Goal: Transaction & Acquisition: Purchase product/service

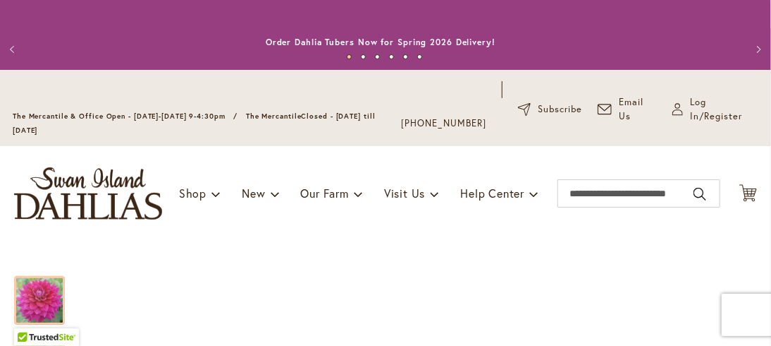
type input "**********"
click at [231, 233] on div "Toggle Nav Shop Dahlia Tubers Collections Fresh Cut Dahlias Gardening Supplies …" at bounding box center [385, 193] width 771 height 94
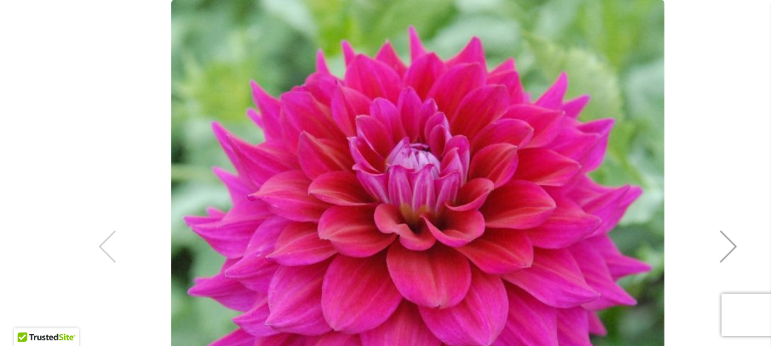
scroll to position [395, 0]
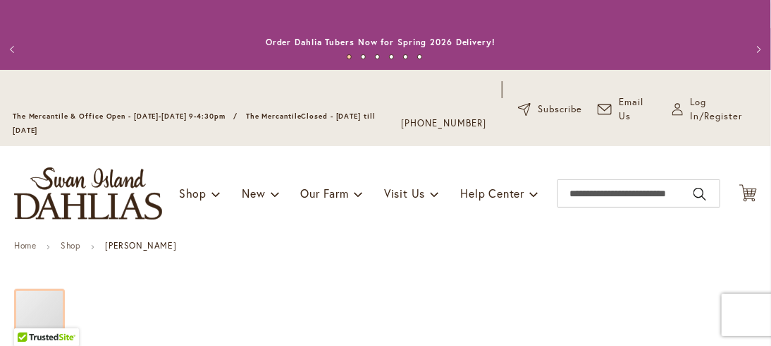
type input "**********"
click at [62, 311] on div at bounding box center [39, 312] width 51 height 49
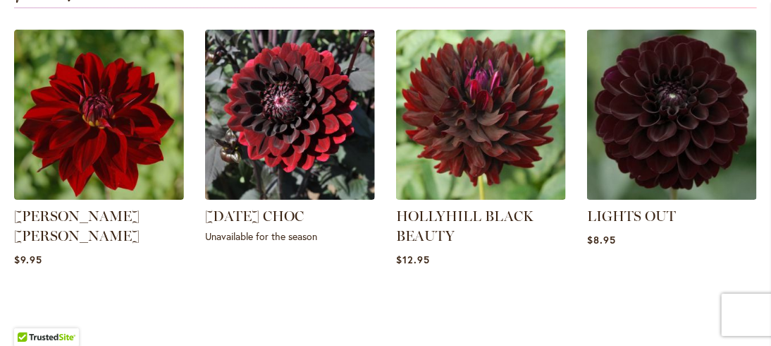
scroll to position [1890, 0]
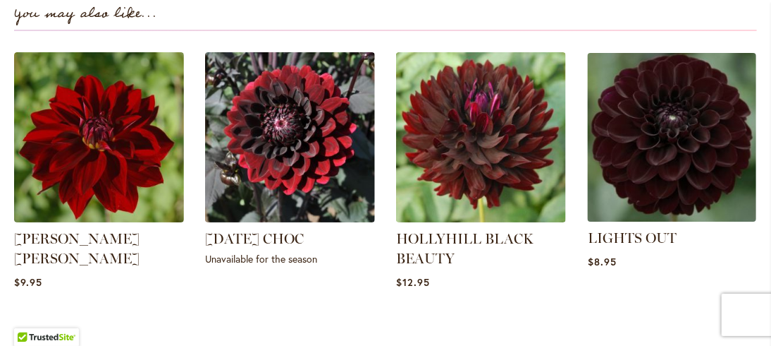
click at [633, 176] on img at bounding box center [672, 137] width 177 height 177
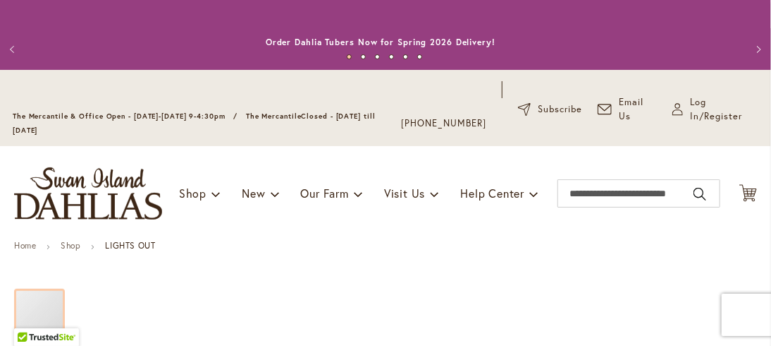
type input "**********"
click at [633, 176] on div "Toggle Nav Shop Dahlia Tubers Collections Fresh Cut Dahlias Gardening Supplies …" at bounding box center [385, 193] width 771 height 94
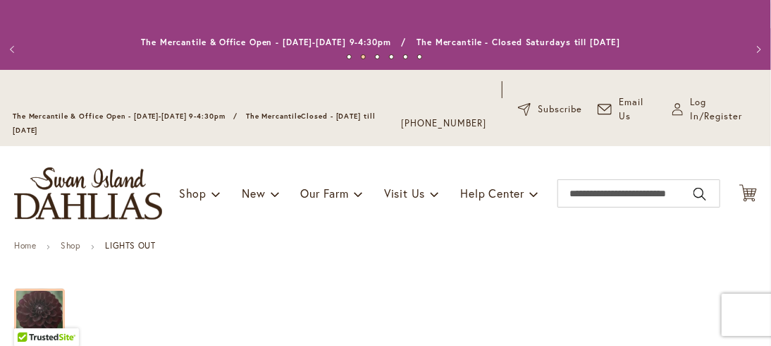
click at [633, 176] on div "Toggle Nav Shop Dahlia Tubers Collections Fresh Cut Dahlias Gardening Supplies …" at bounding box center [385, 193] width 771 height 94
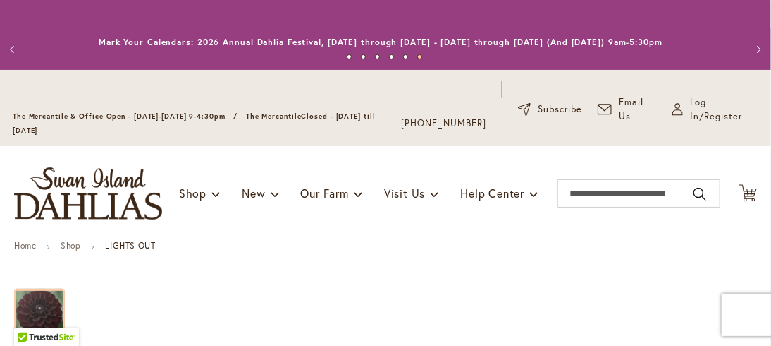
click at [544, 253] on ul "Home Shop LIGHTS OUT" at bounding box center [385, 246] width 743 height 13
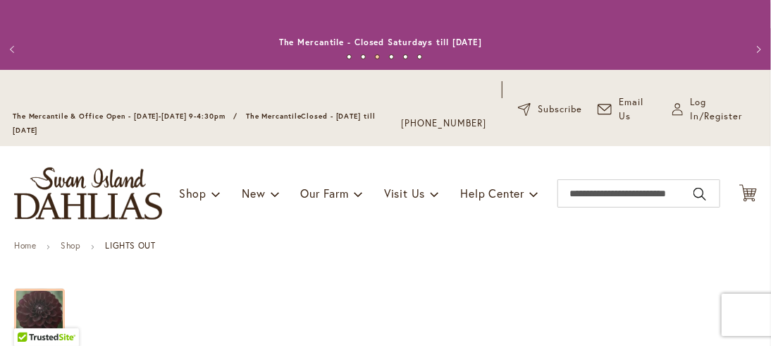
click at [199, 253] on ul "Home Shop LIGHTS OUT" at bounding box center [385, 246] width 743 height 13
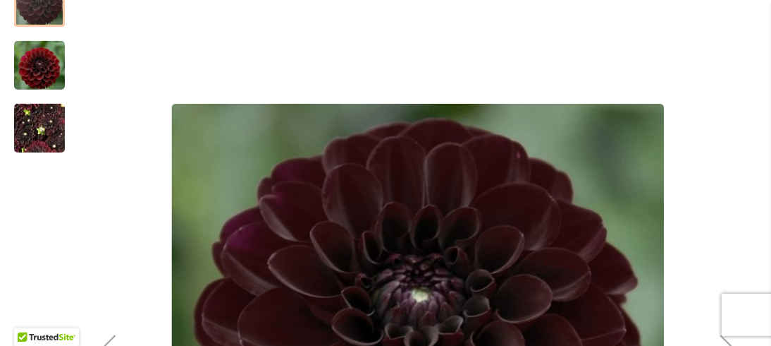
scroll to position [282, 0]
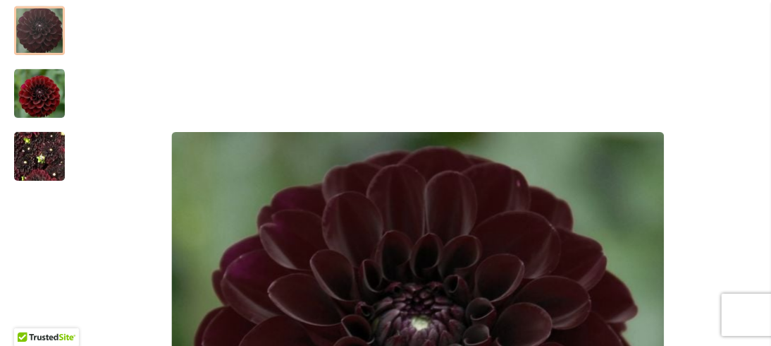
click at [37, 160] on img "LIGHTS OUT" at bounding box center [39, 157] width 51 height 68
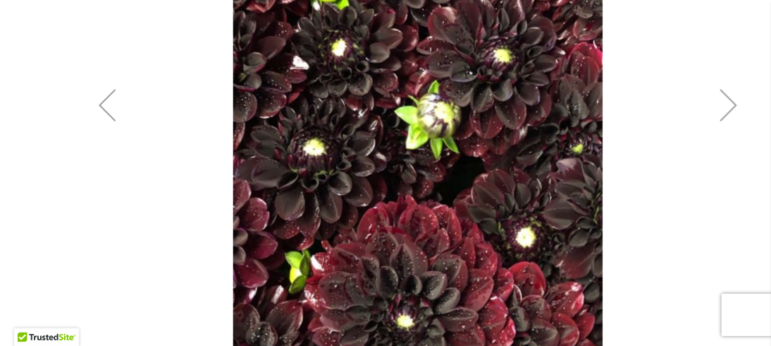
scroll to position [592, 0]
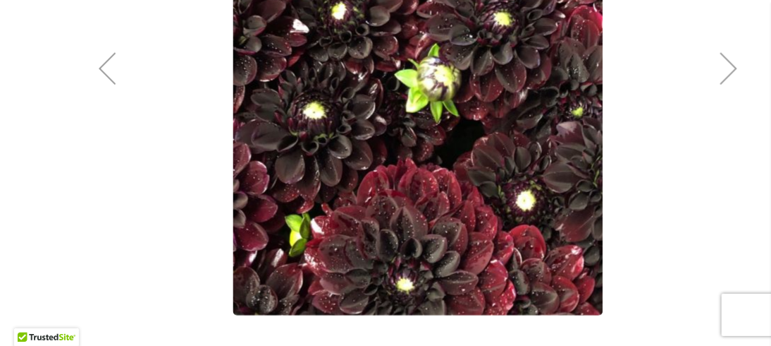
click at [728, 87] on div "Next" at bounding box center [729, 68] width 56 height 56
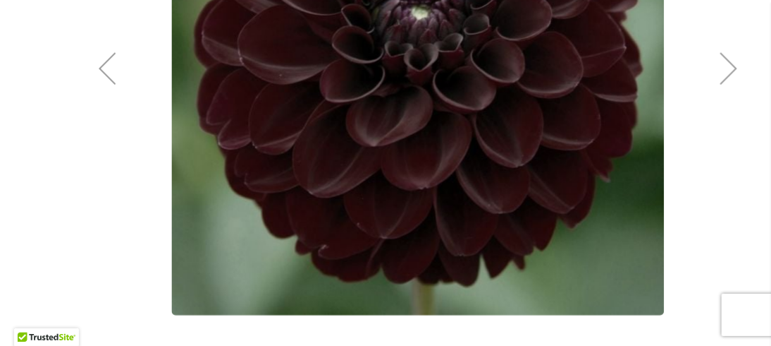
click at [728, 87] on div "Next" at bounding box center [729, 68] width 56 height 56
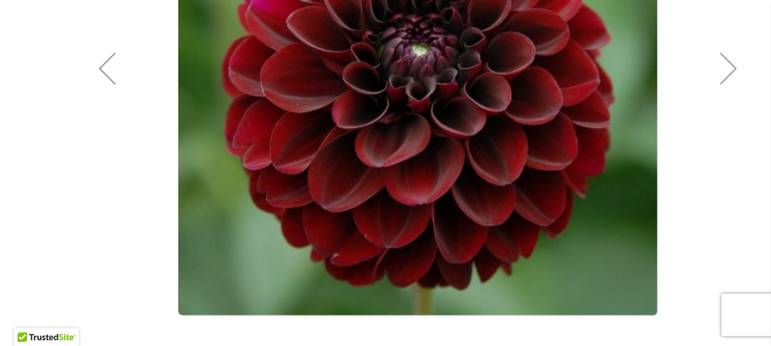
click at [728, 87] on div "Next" at bounding box center [729, 68] width 56 height 56
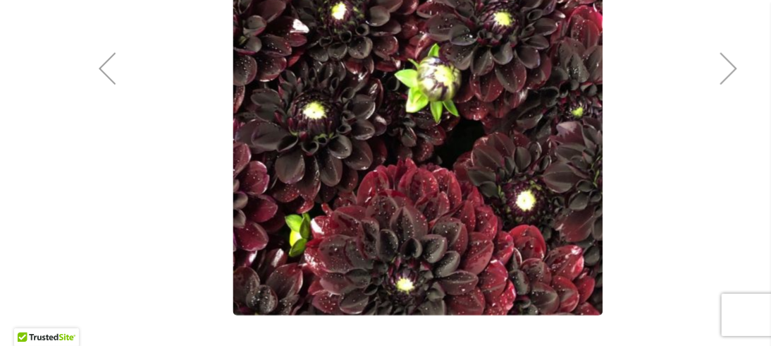
click at [728, 87] on div "Next" at bounding box center [729, 68] width 56 height 56
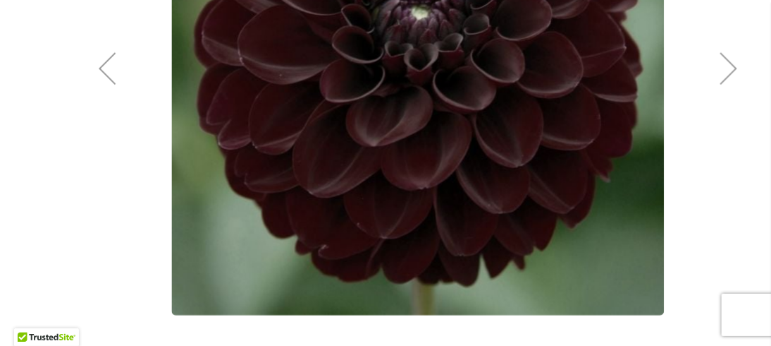
click at [728, 87] on div "Next" at bounding box center [729, 68] width 56 height 56
